Goal: Entertainment & Leisure: Consume media (video, audio)

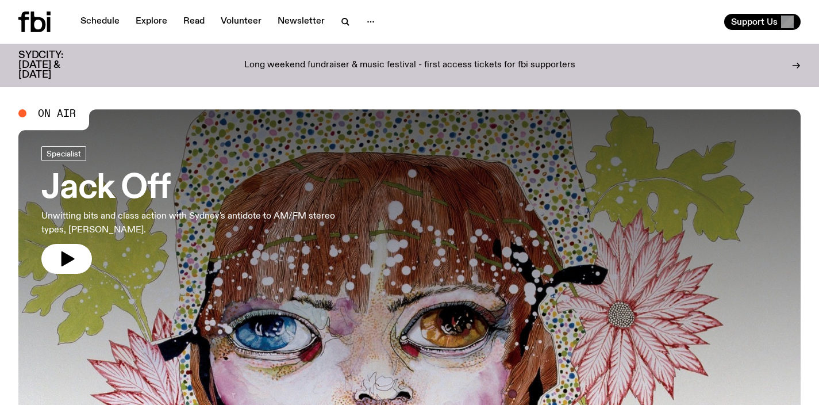
click at [87, 198] on h3 "Jack Off" at bounding box center [188, 189] width 294 height 32
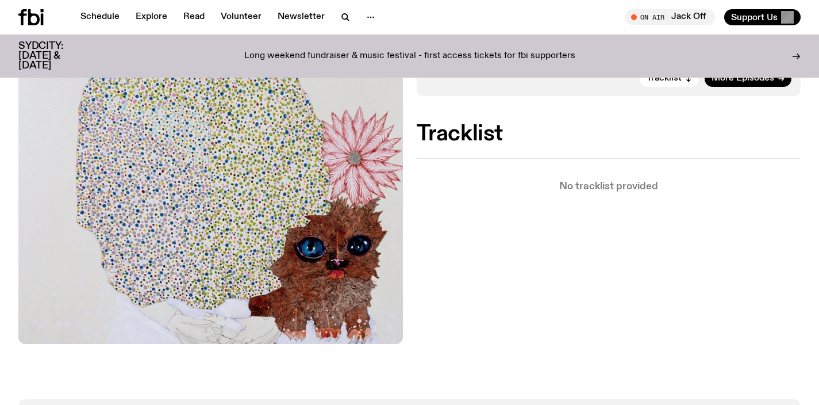
scroll to position [393, 0]
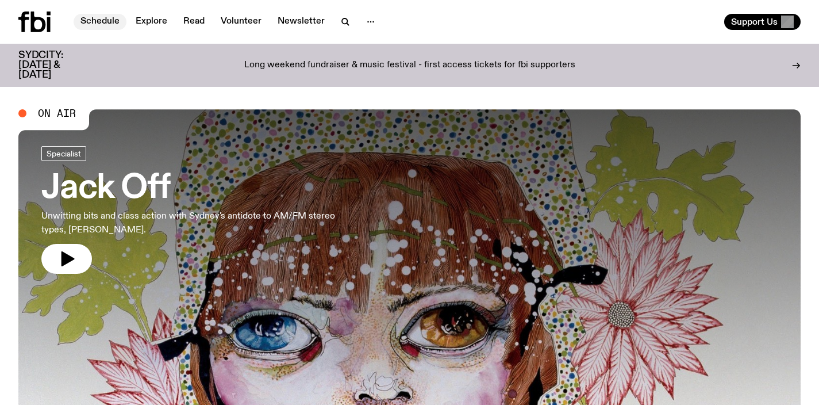
click at [105, 24] on link "Schedule" at bounding box center [100, 22] width 53 height 16
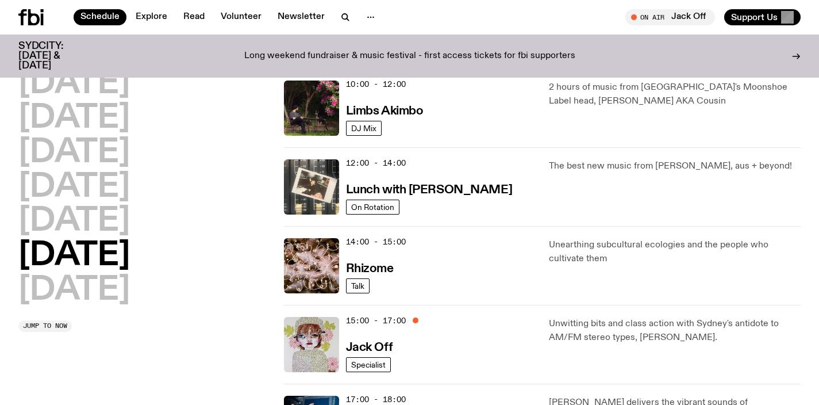
scroll to position [713, 0]
